Goal: Complete application form

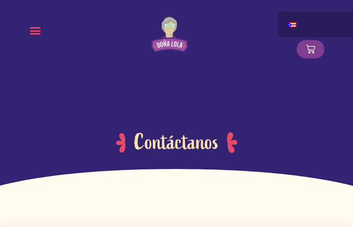
type input "iOKAsYGWWlXZ"
type input "idrMHJZqRjmLCU"
type input "[EMAIL_ADDRESS][DOMAIN_NAME]"
radio input "true"
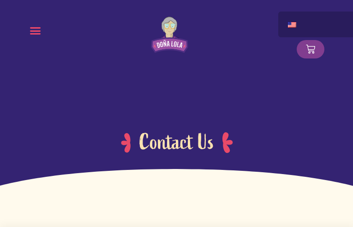
type input "BphEqOSqSHn"
type input "HPGeaSqIeMk"
type input "oveqoyit12@gmail.com"
radio input "true"
